Goal: Navigation & Orientation: Go to known website

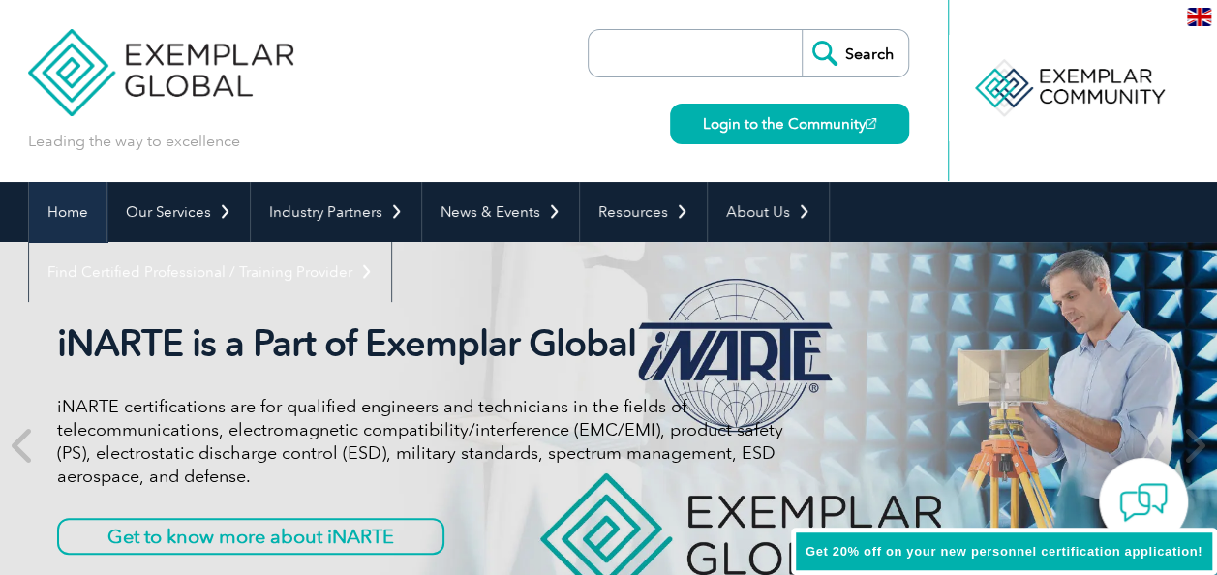
click at [62, 207] on link "Home" at bounding box center [67, 212] width 77 height 60
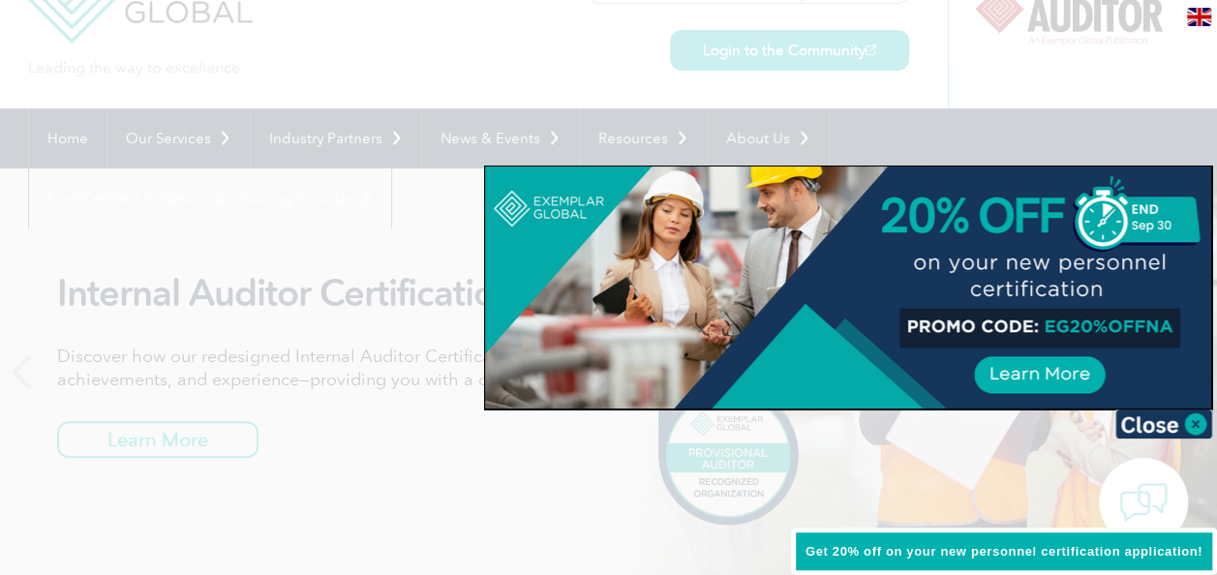
scroll to position [74, 0]
click at [311, 316] on div at bounding box center [608, 287] width 1217 height 575
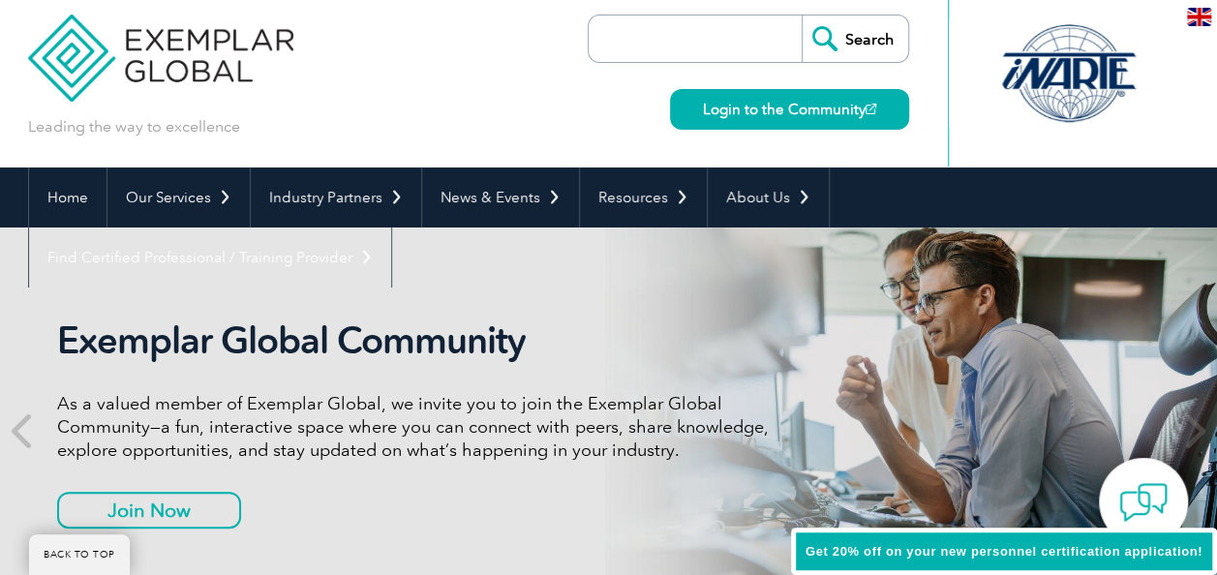
scroll to position [0, 0]
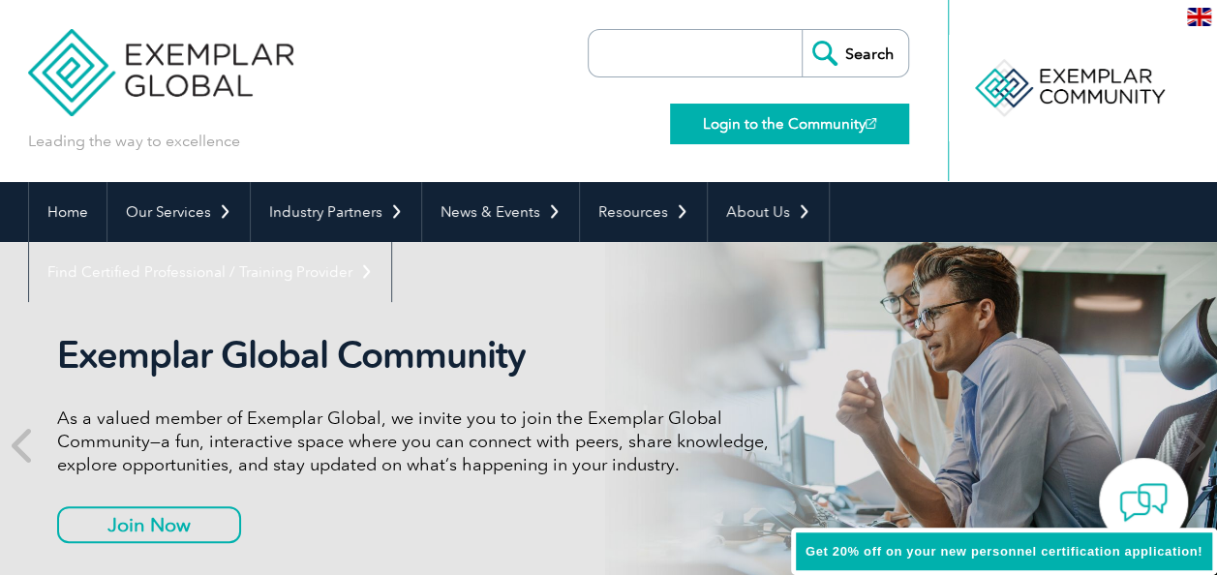
click at [753, 130] on link "Login to the Community" at bounding box center [789, 124] width 239 height 41
